Goal: Complete application form

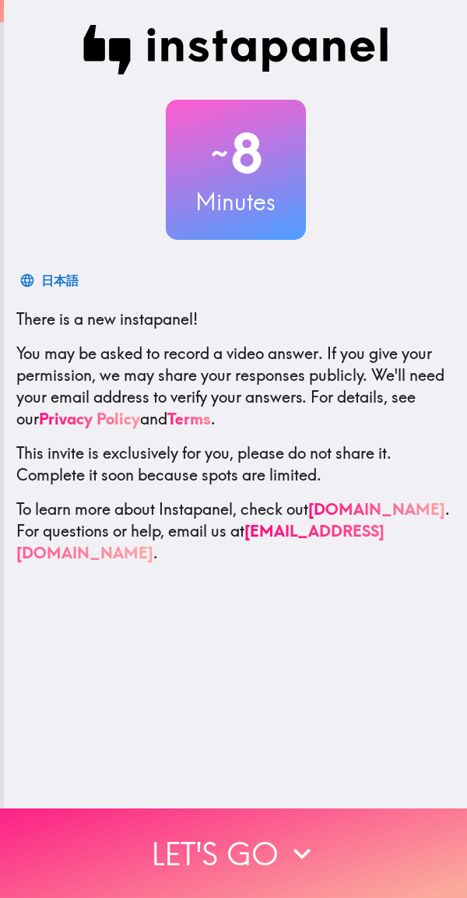
click at [265, 837] on button "Let's go" at bounding box center [233, 854] width 467 height 90
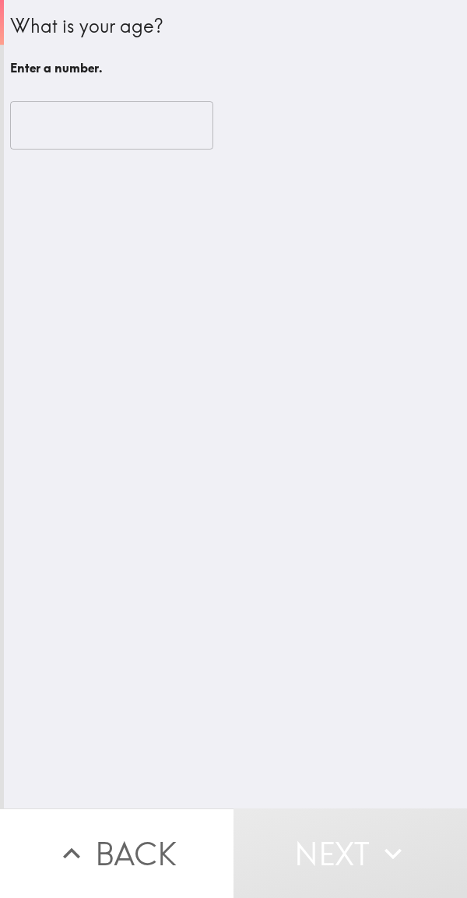
click at [92, 118] on input "number" at bounding box center [111, 125] width 203 height 48
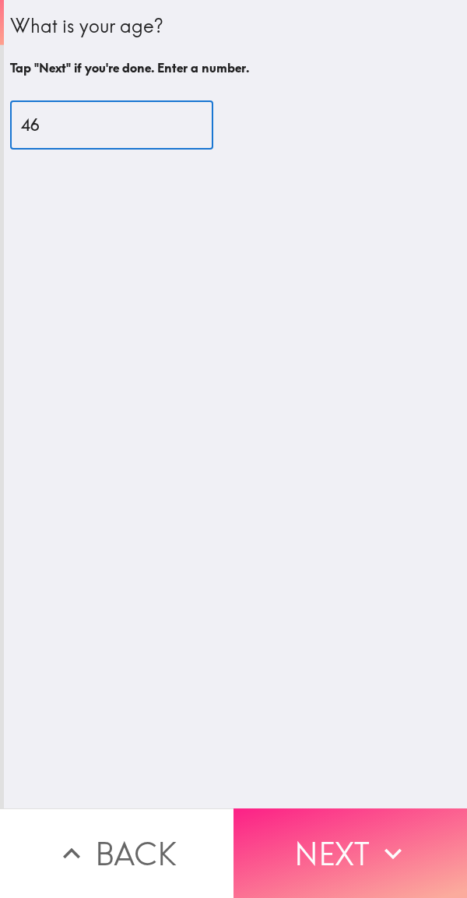
type input "46"
click at [341, 835] on button "Next" at bounding box center [351, 854] width 234 height 90
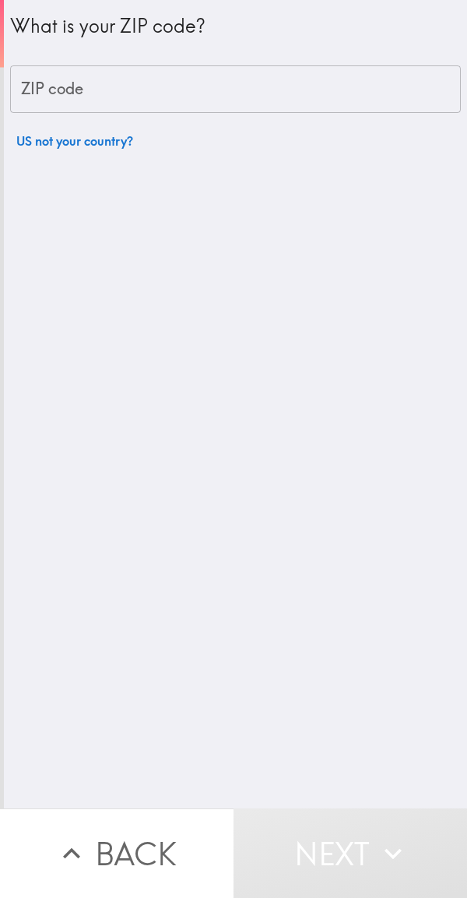
click at [71, 93] on div "ZIP code ZIP code" at bounding box center [235, 89] width 451 height 48
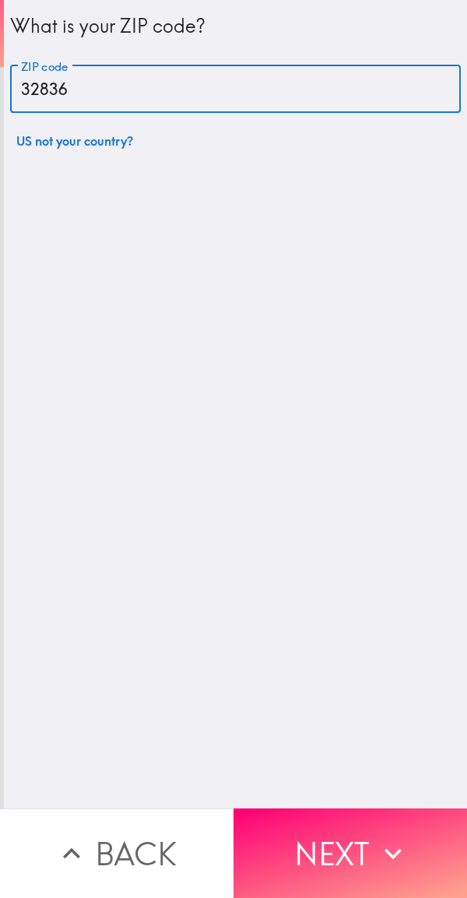
type input "32836"
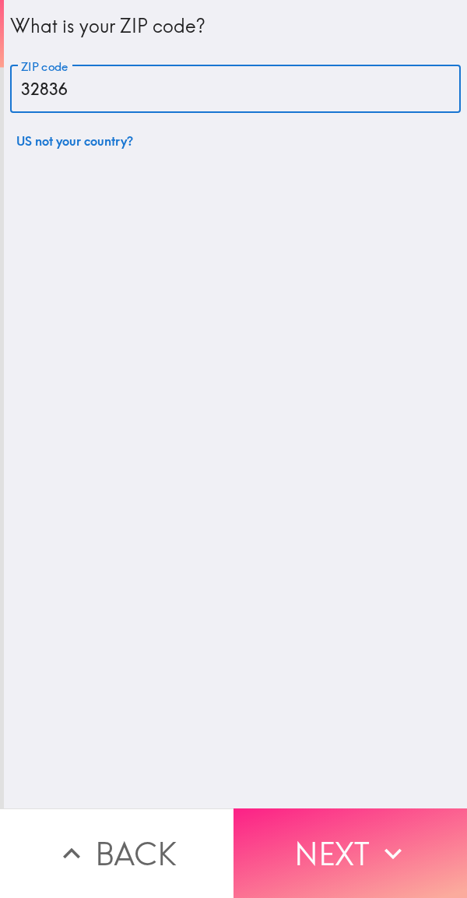
click at [341, 840] on button "Next" at bounding box center [351, 854] width 234 height 90
